Goal: Communication & Community: Answer question/provide support

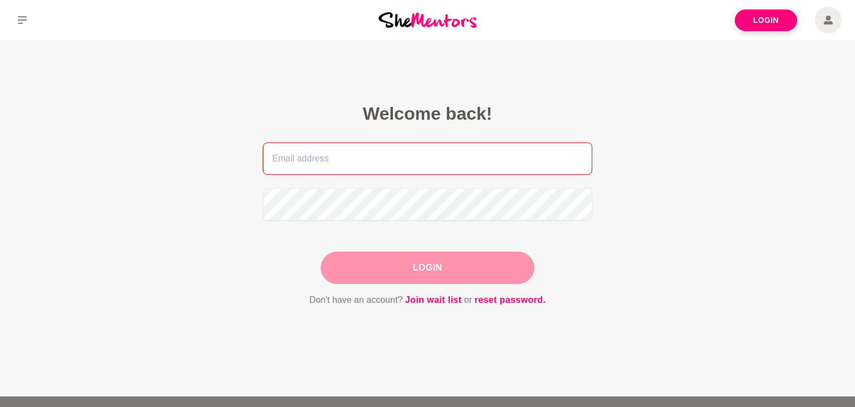
click at [346, 164] on input "email" at bounding box center [428, 158] width 330 height 32
type input "richa@unmutingyou.com"
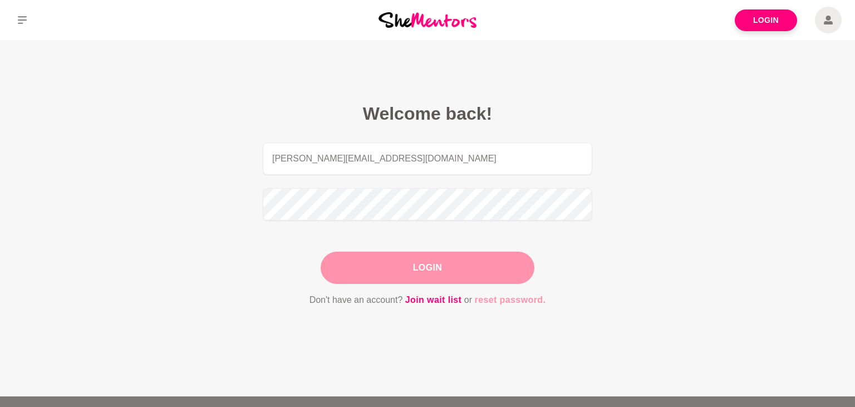
click at [515, 298] on link "reset password." at bounding box center [510, 300] width 71 height 14
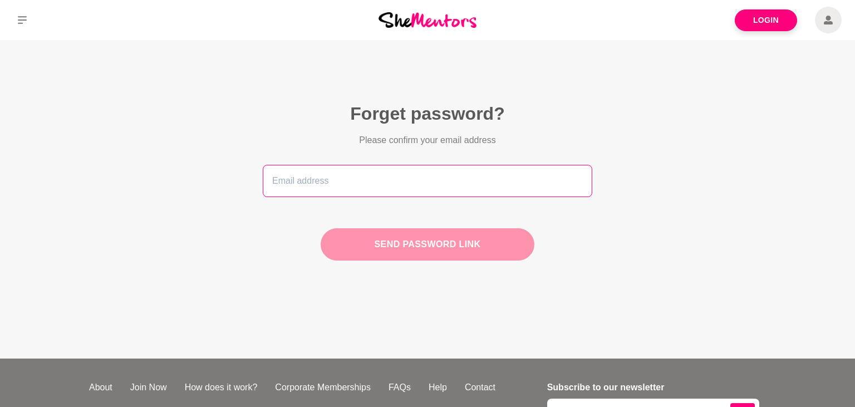
click at [325, 183] on input "email" at bounding box center [428, 181] width 330 height 32
type input "richa@unmutingyou.com"
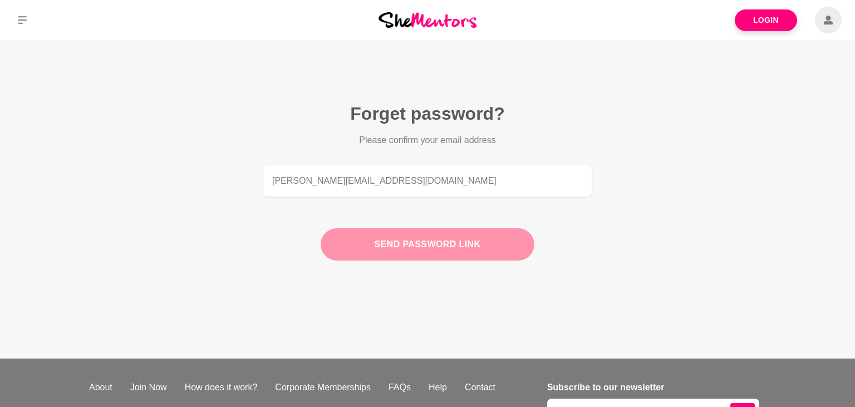
click at [412, 234] on button "Send password link" at bounding box center [428, 244] width 214 height 32
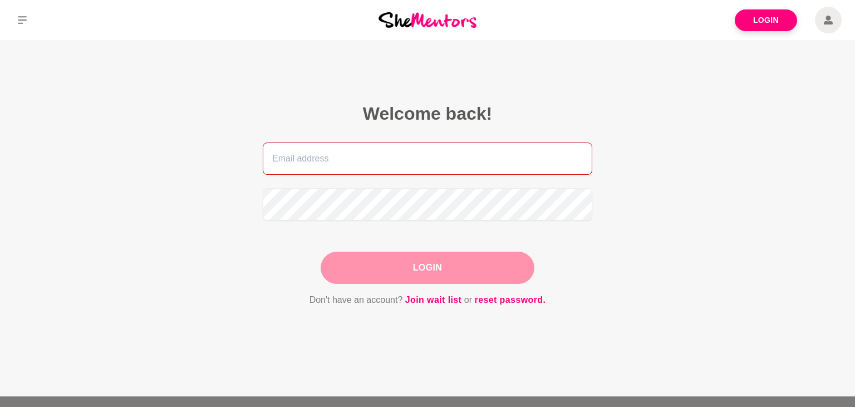
click at [336, 160] on input "email" at bounding box center [428, 158] width 330 height 32
type input "richa@unmutingyou.com"
drag, startPoint x: 396, startPoint y: 160, endPoint x: 222, endPoint y: 180, distance: 175.9
click at [263, 175] on input "richa@unmutingyou.com" at bounding box center [428, 158] width 330 height 32
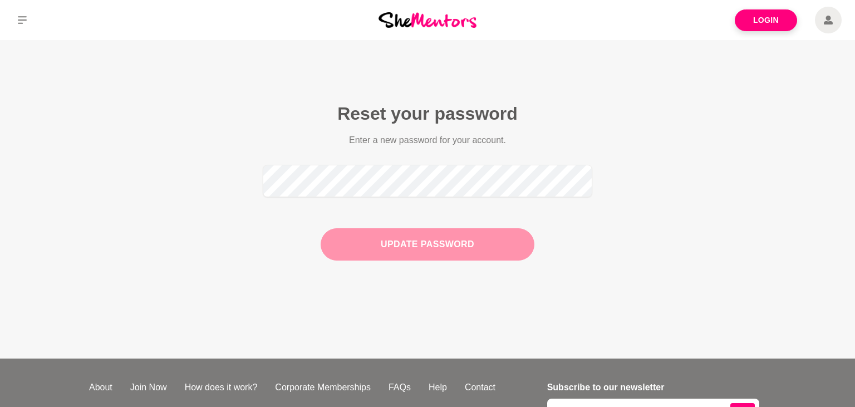
click at [433, 245] on button "Update Password" at bounding box center [428, 244] width 214 height 32
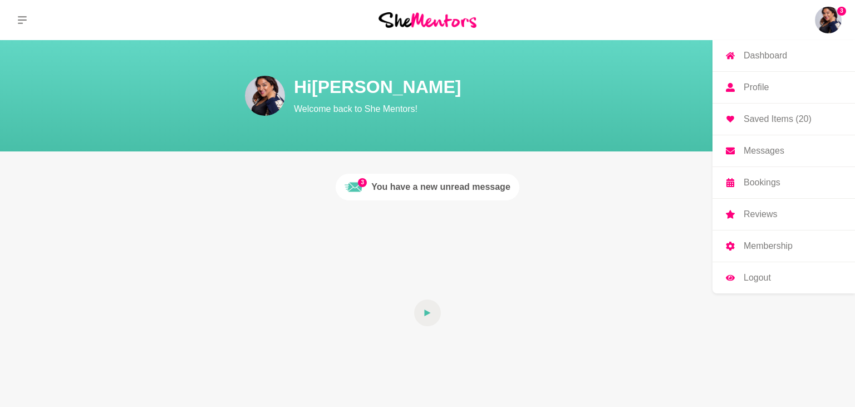
click at [769, 271] on link "Logout" at bounding box center [783, 277] width 142 height 31
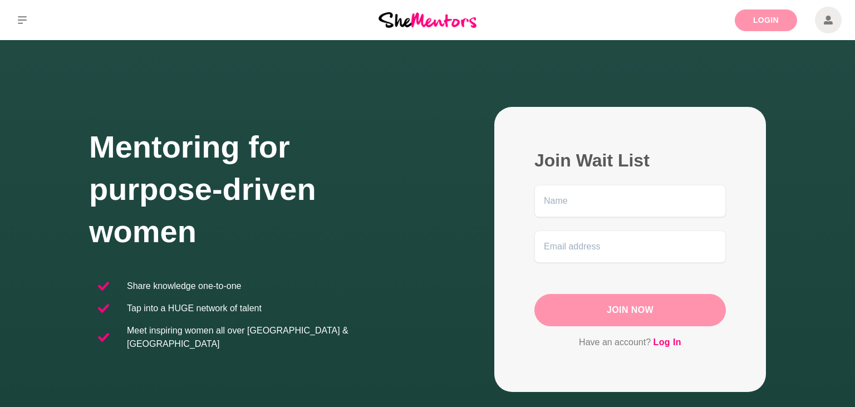
click at [768, 20] on link "Login" at bounding box center [766, 20] width 62 height 22
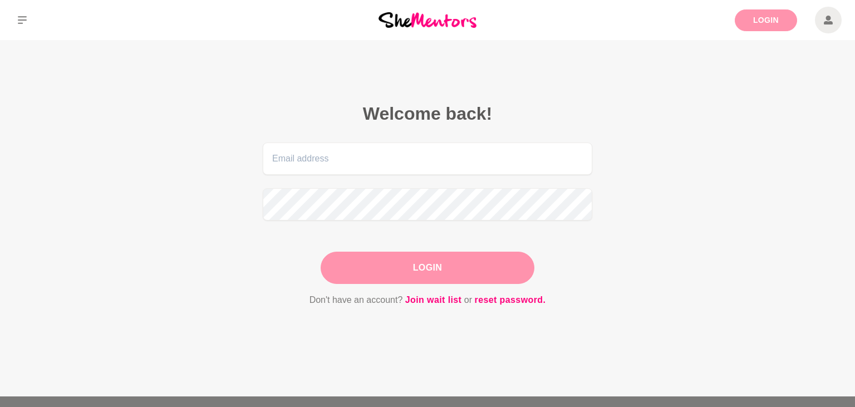
type input "richa@unmutingyou.com"
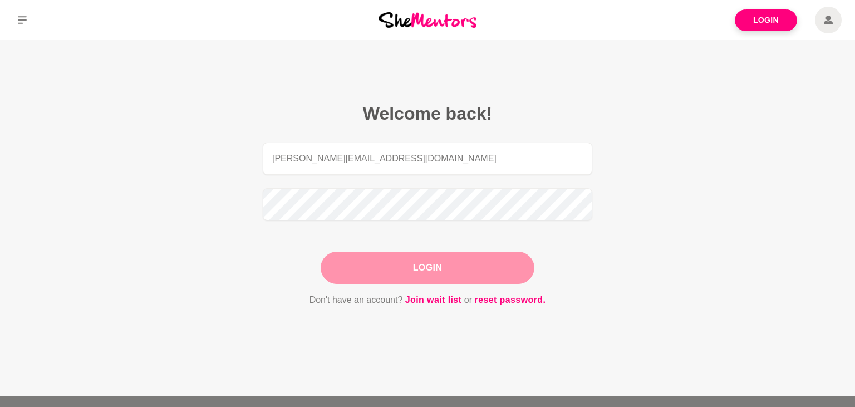
click at [434, 263] on button "Login" at bounding box center [428, 268] width 214 height 32
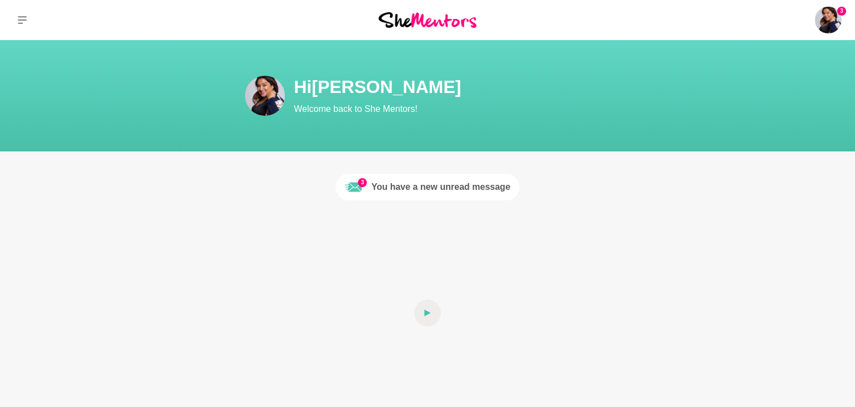
click at [458, 189] on div "You have a new unread message" at bounding box center [440, 186] width 139 height 13
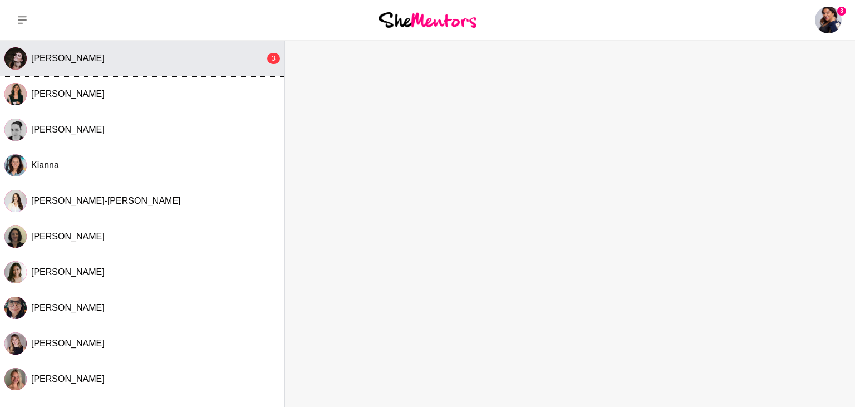
click at [67, 66] on button "Casey Aubin 3" at bounding box center [142, 59] width 284 height 36
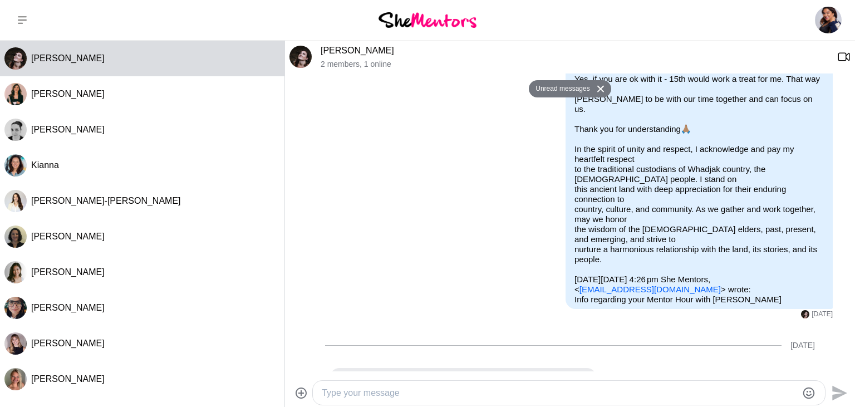
scroll to position [1892, 0]
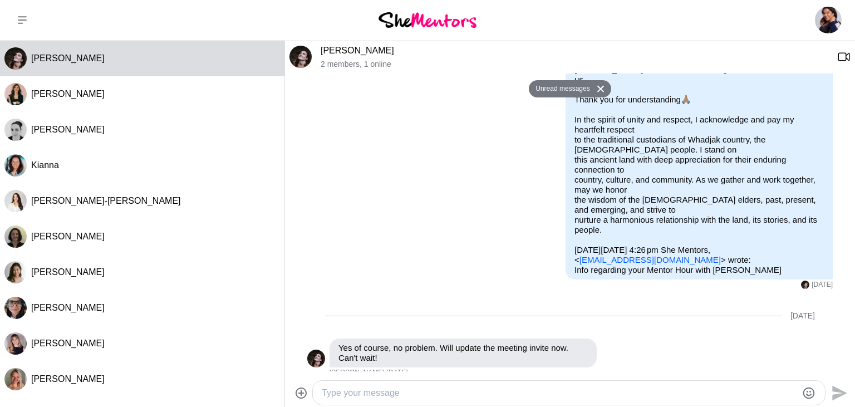
click at [424, 395] on textarea "Type your message" at bounding box center [559, 392] width 475 height 13
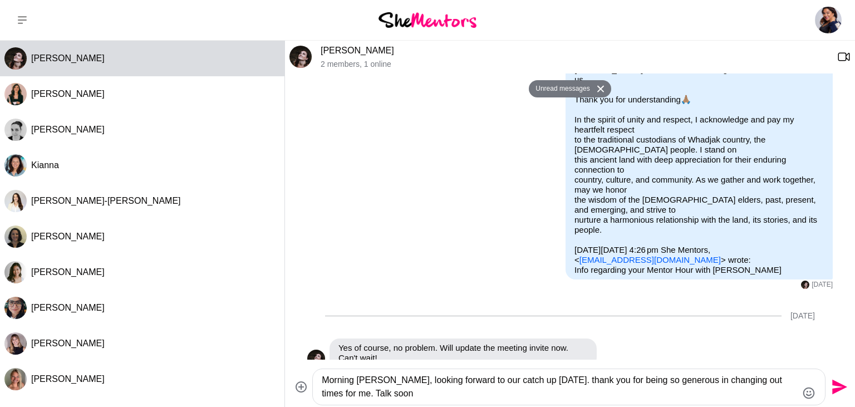
click at [538, 384] on textarea "Morning Casey, looking forward to our catch up today. thank you for being so ge…" at bounding box center [559, 386] width 475 height 27
type textarea "Morning Casey, looking forward to our catch up today. Thank you for being so ge…"
click at [840, 385] on icon "Send" at bounding box center [839, 387] width 15 height 15
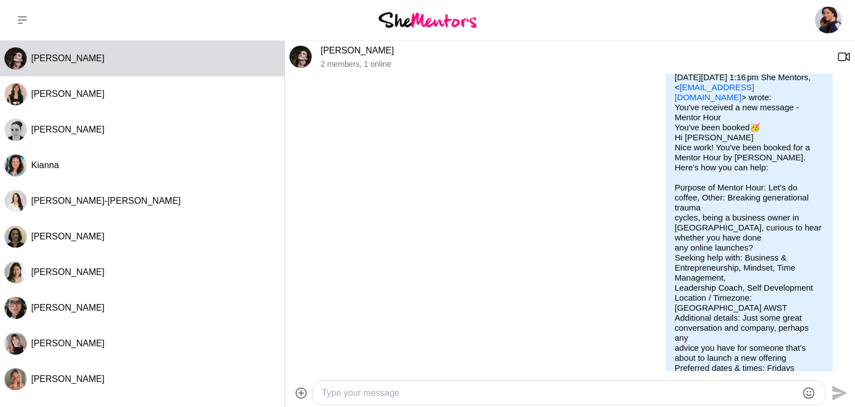
scroll to position [682, 0]
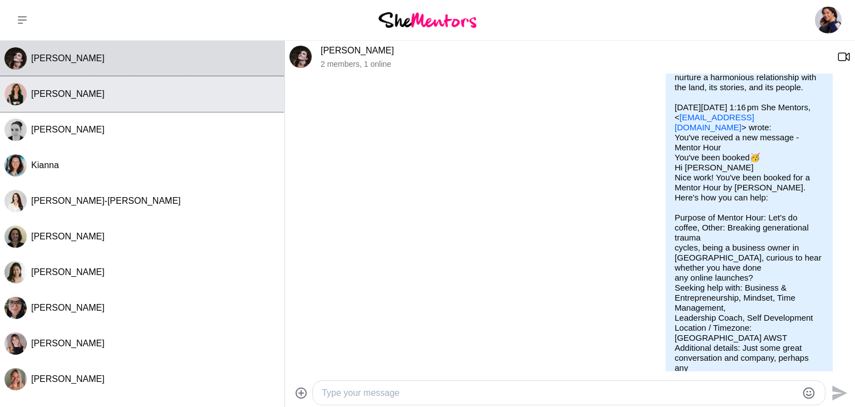
click at [40, 95] on span "Mariana Queiroz" at bounding box center [67, 93] width 73 height 9
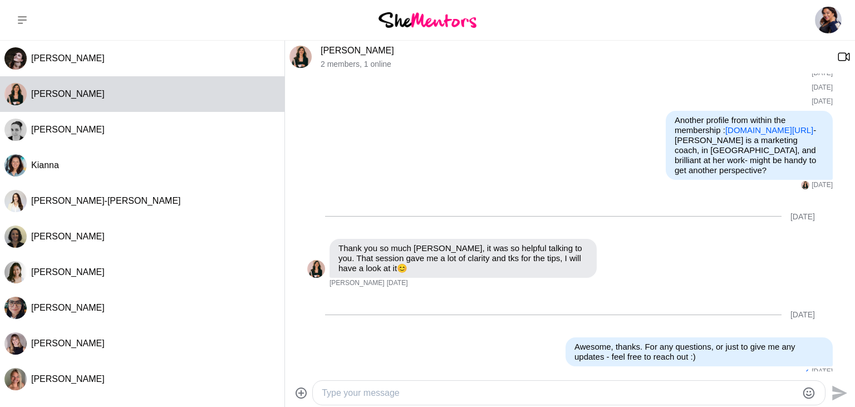
scroll to position [857, 0]
